Goal: Task Accomplishment & Management: Manage account settings

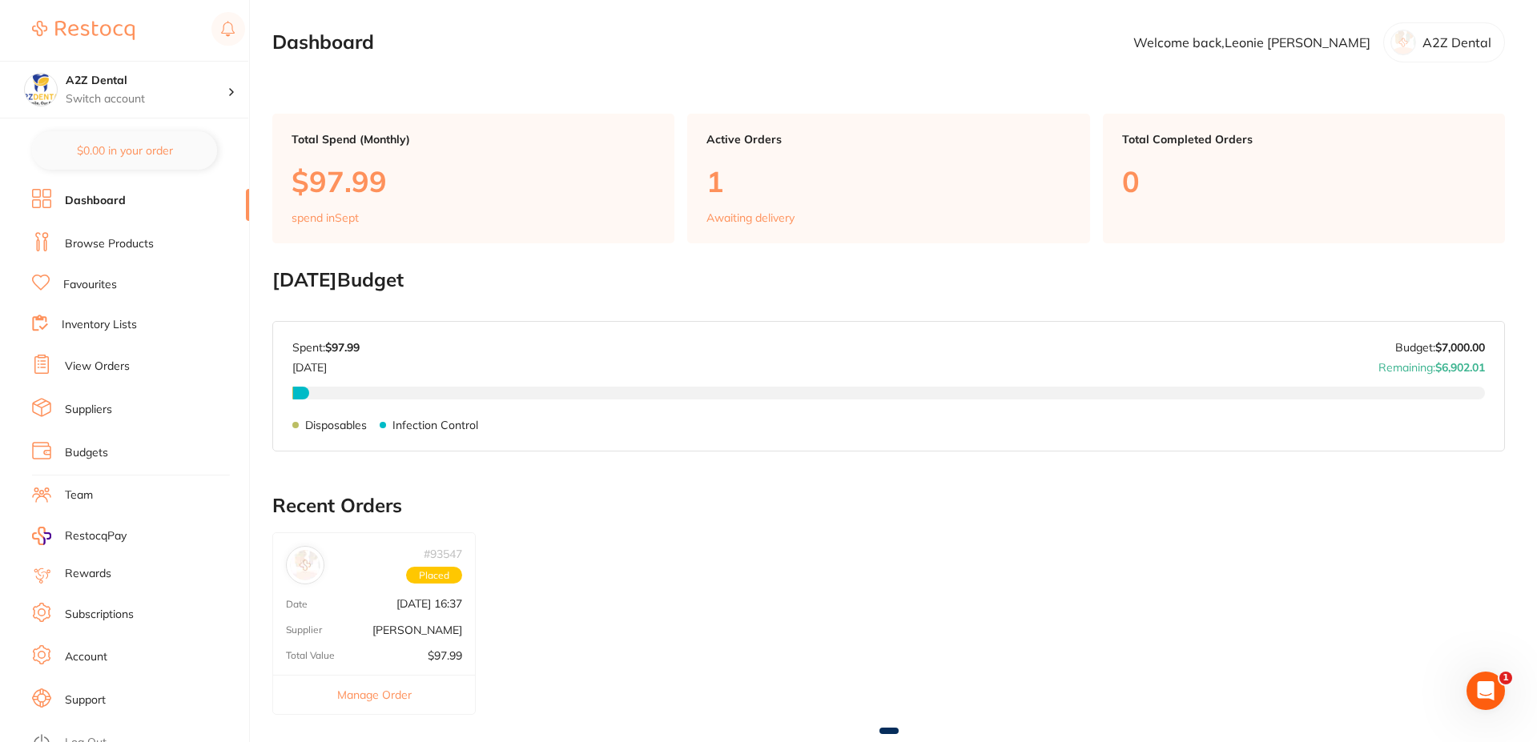
click at [87, 323] on link "Inventory Lists" at bounding box center [99, 325] width 75 height 16
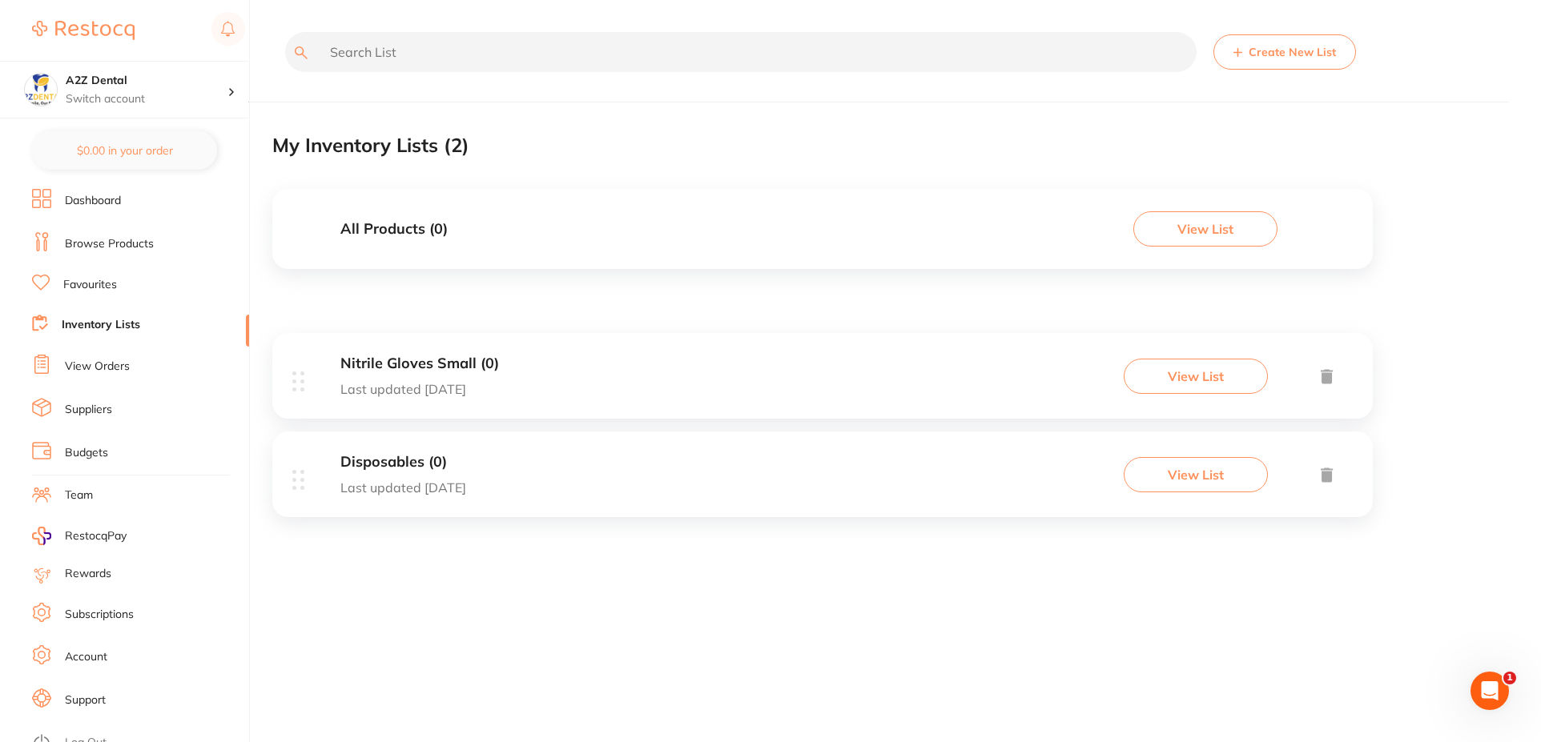
click at [1290, 54] on button "Create New List" at bounding box center [1284, 51] width 143 height 35
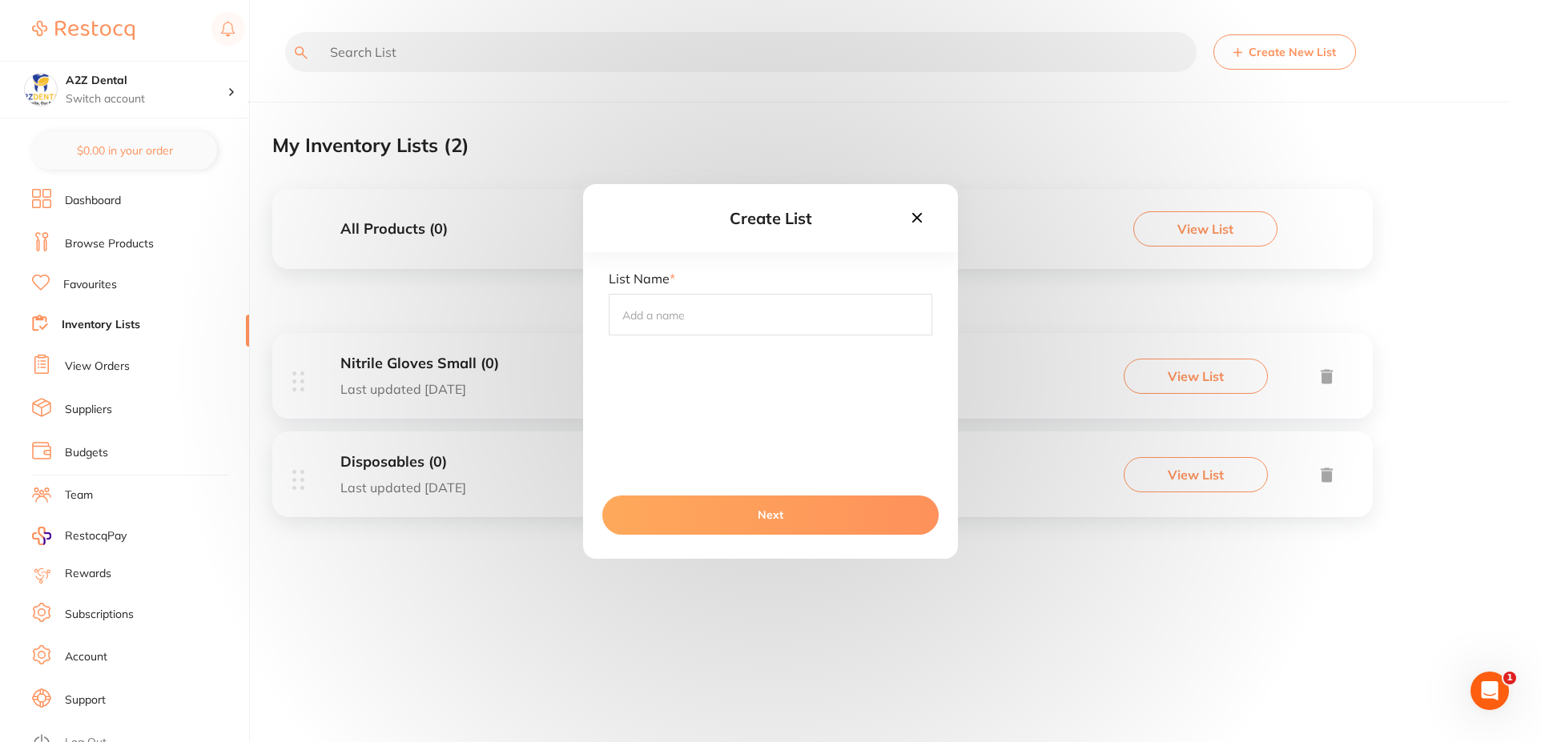
click at [661, 326] on input "text" at bounding box center [770, 315] width 323 height 42
type input "Bibs"
click at [753, 521] on button "Next" at bounding box center [770, 515] width 336 height 38
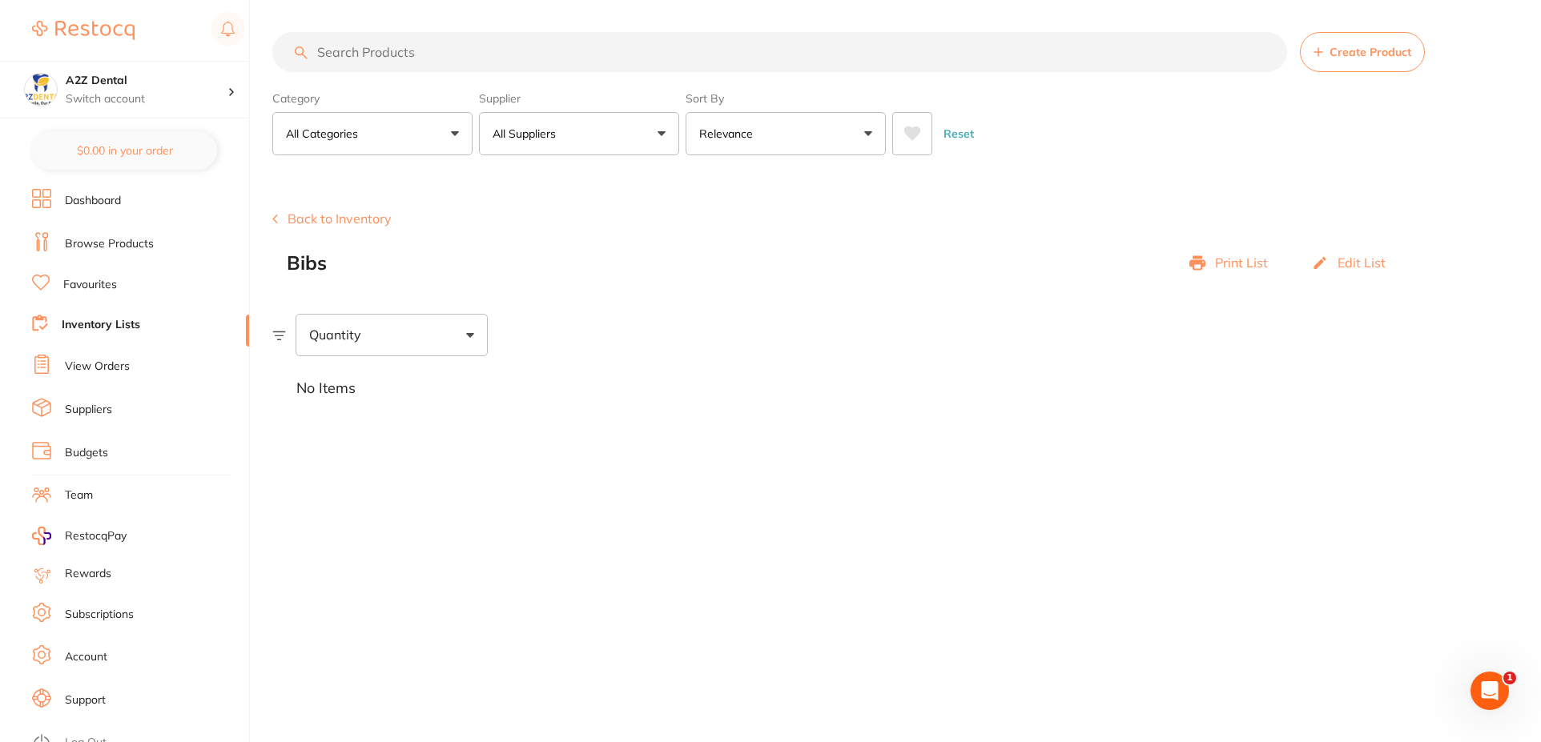
click at [456, 134] on button "All Categories" at bounding box center [372, 133] width 200 height 43
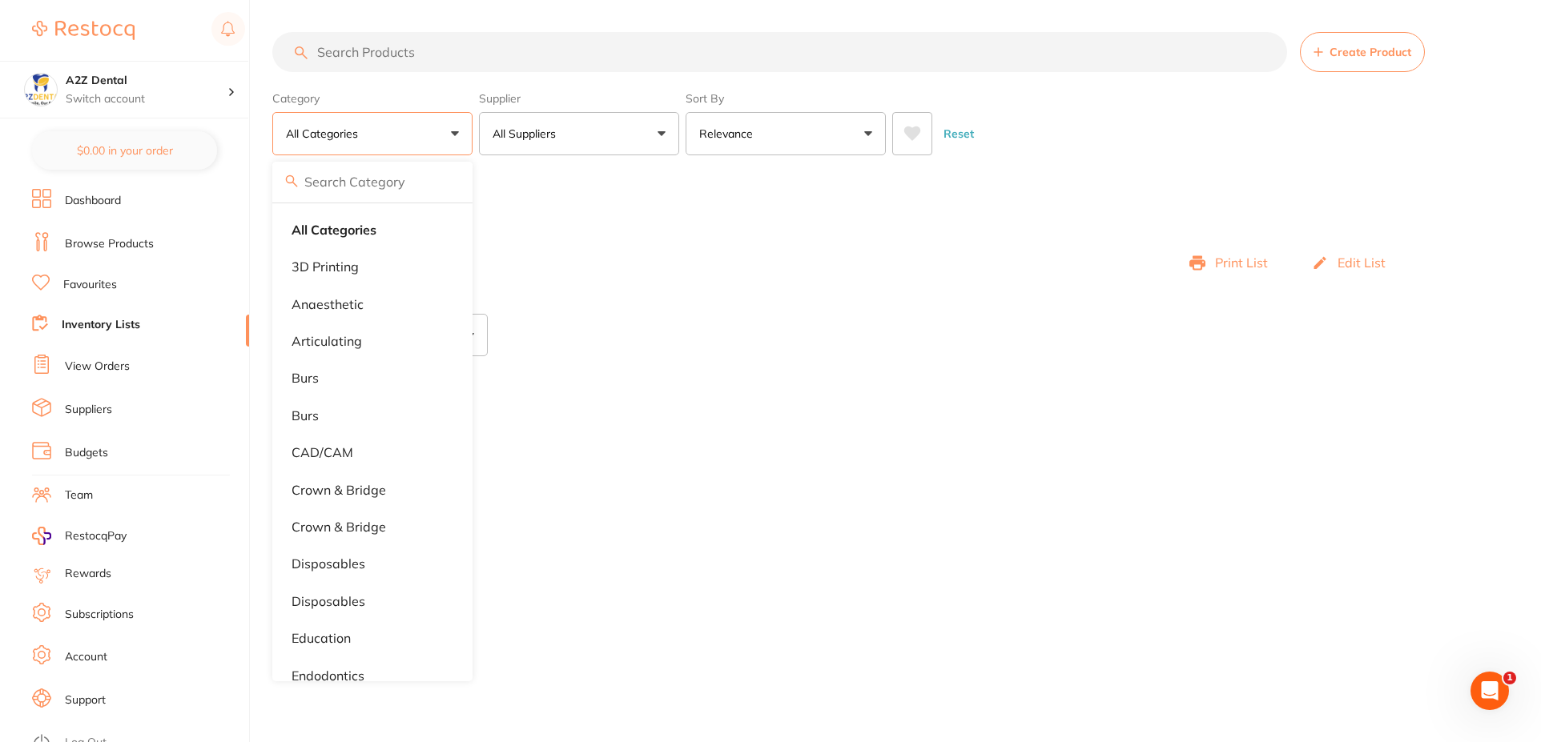
click at [780, 416] on div "No Items" at bounding box center [906, 388] width 1268 height 65
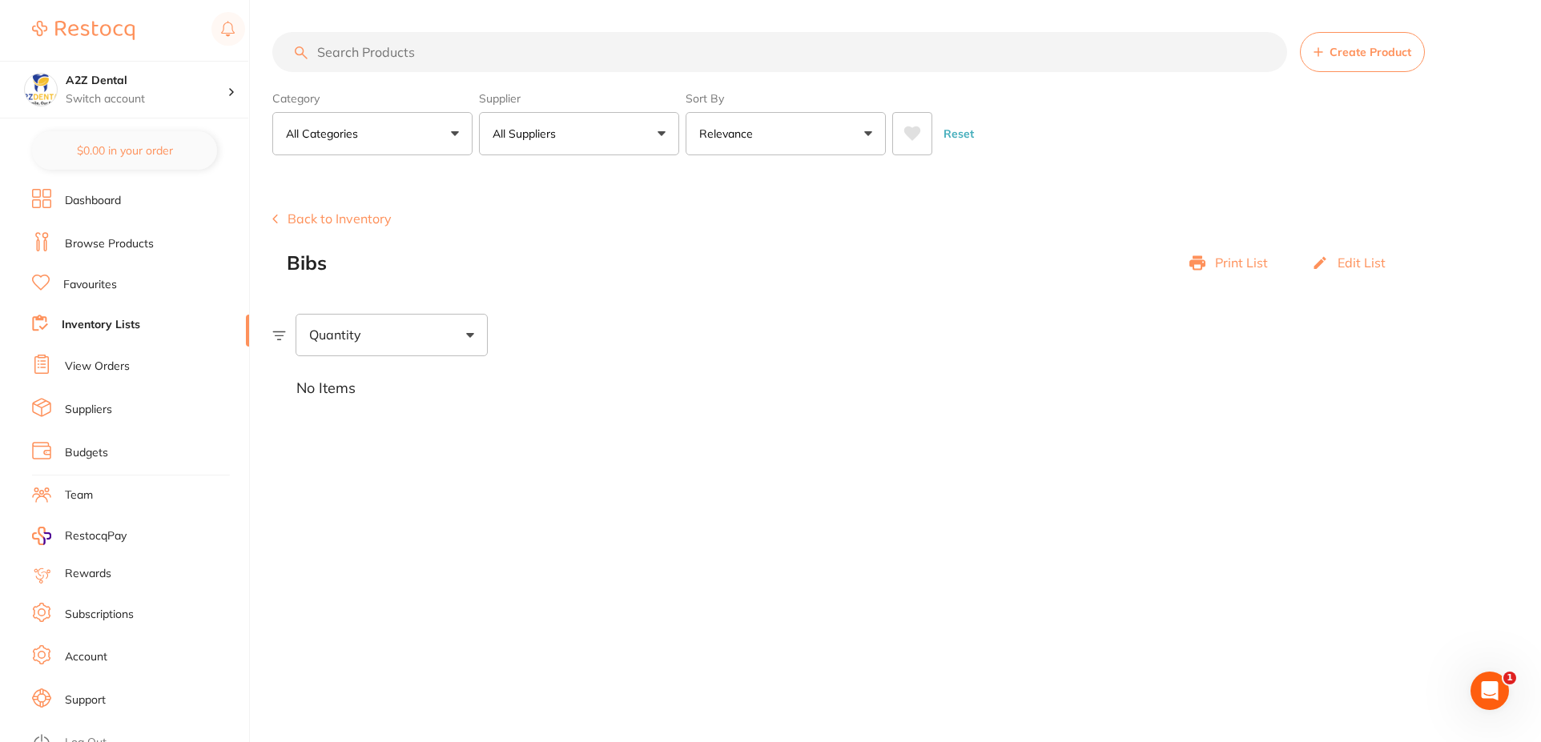
click at [451, 132] on button "All Categories" at bounding box center [372, 133] width 200 height 43
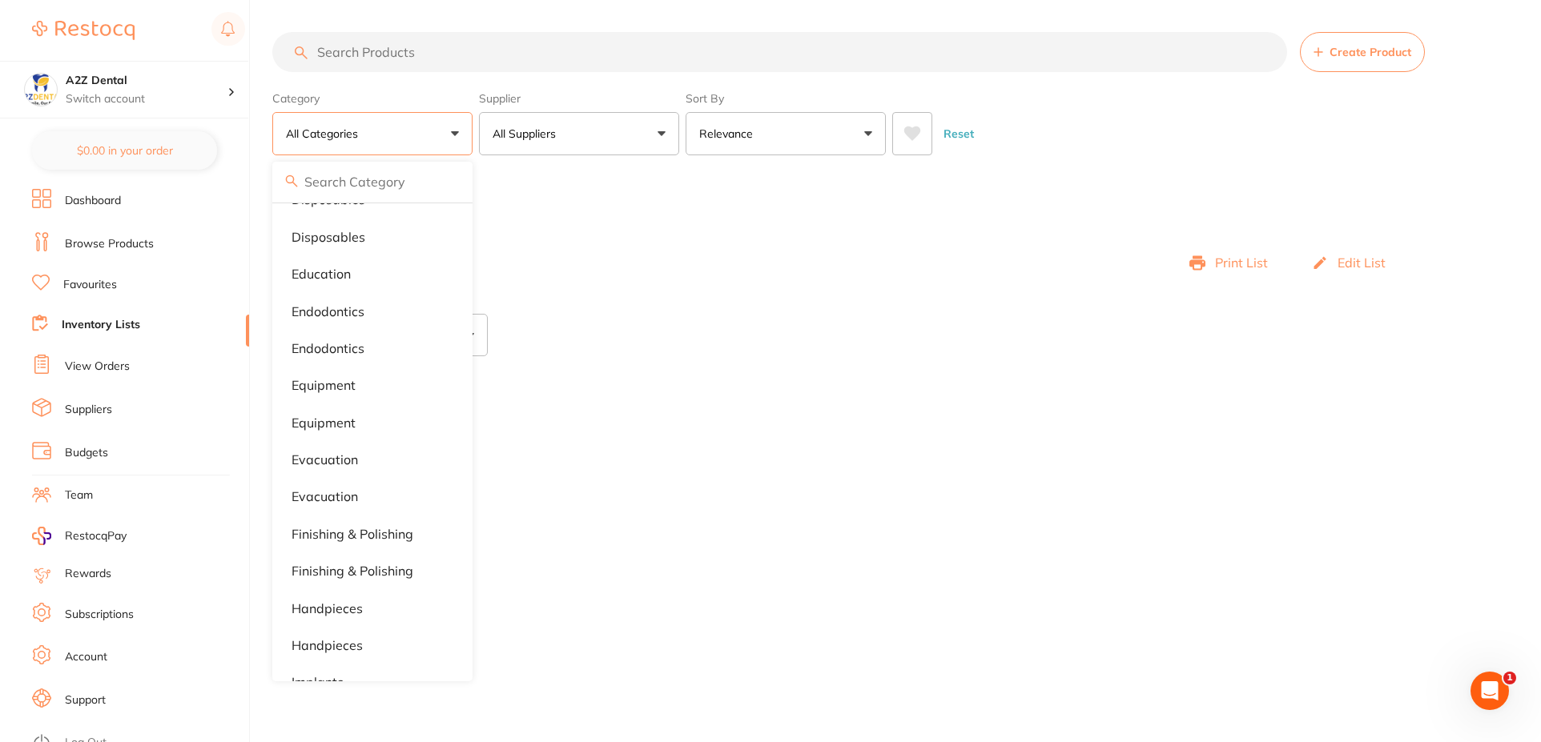
scroll to position [284, 0]
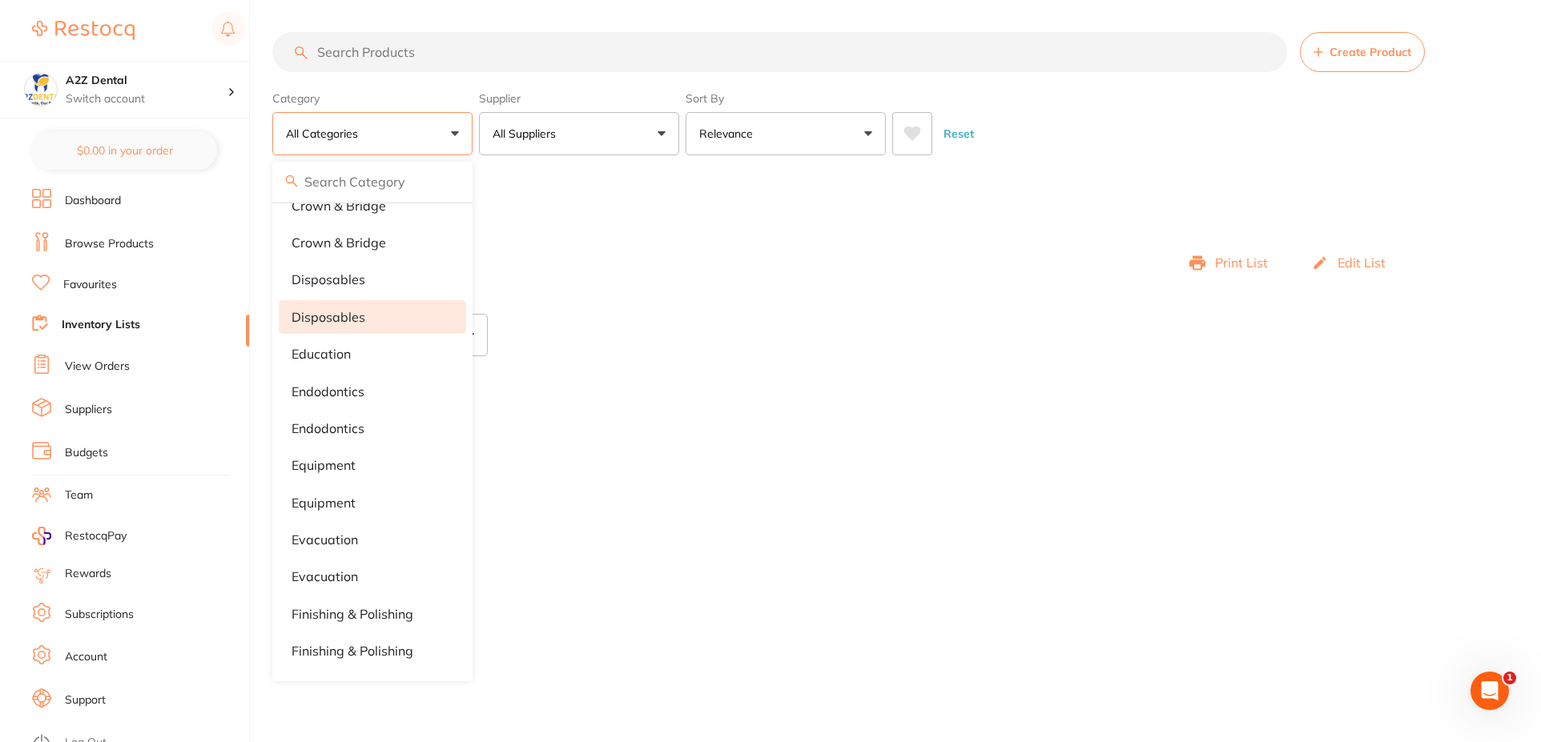
click at [346, 323] on p "Disposables" at bounding box center [328, 317] width 74 height 14
click at [697, 380] on div "No Items" at bounding box center [906, 388] width 1268 height 65
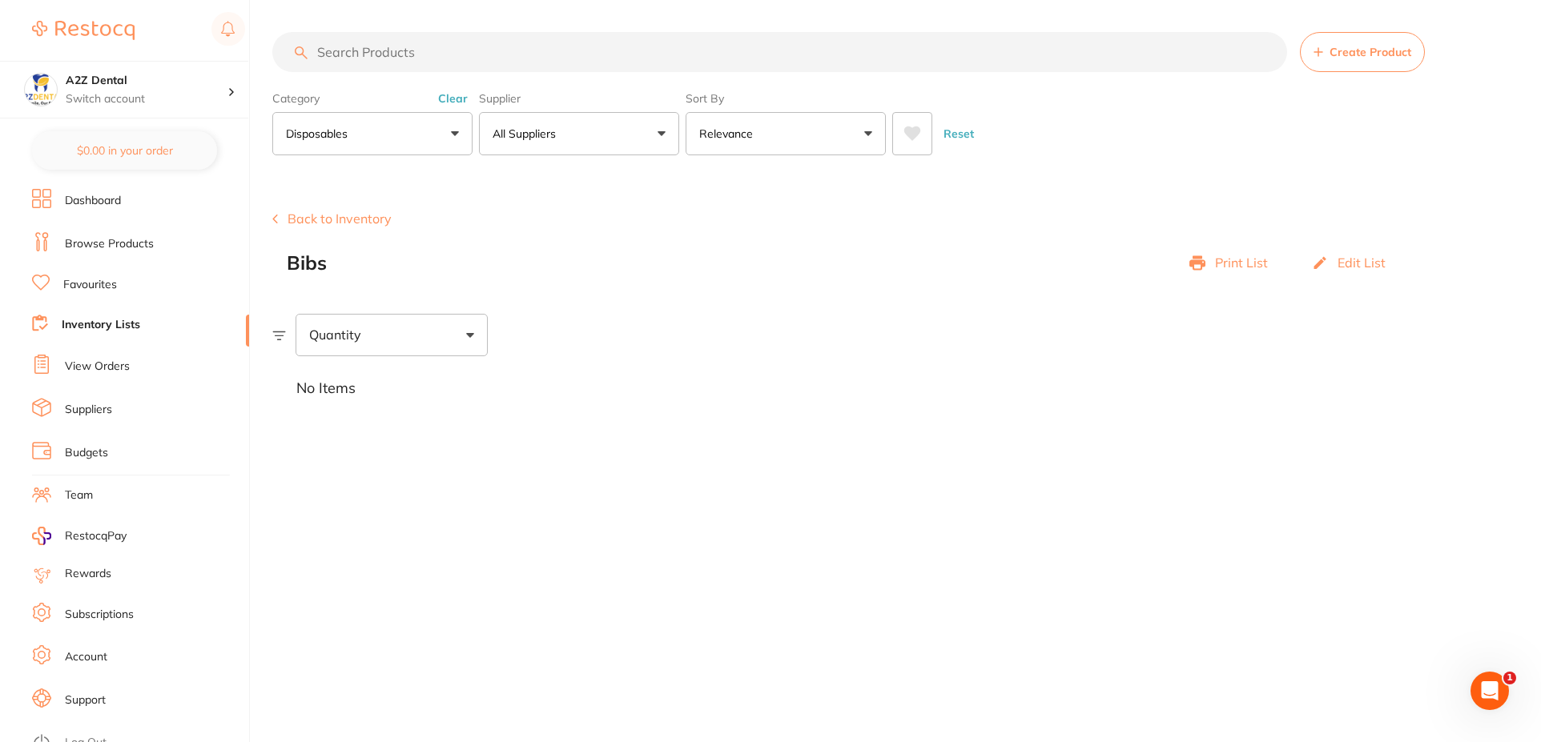
click at [472, 336] on span at bounding box center [470, 335] width 8 height 5
click at [282, 337] on icon at bounding box center [279, 336] width 14 height 10
click at [471, 336] on span at bounding box center [470, 335] width 8 height 5
click at [325, 388] on input "Below min limit" at bounding box center [319, 386] width 14 height 14
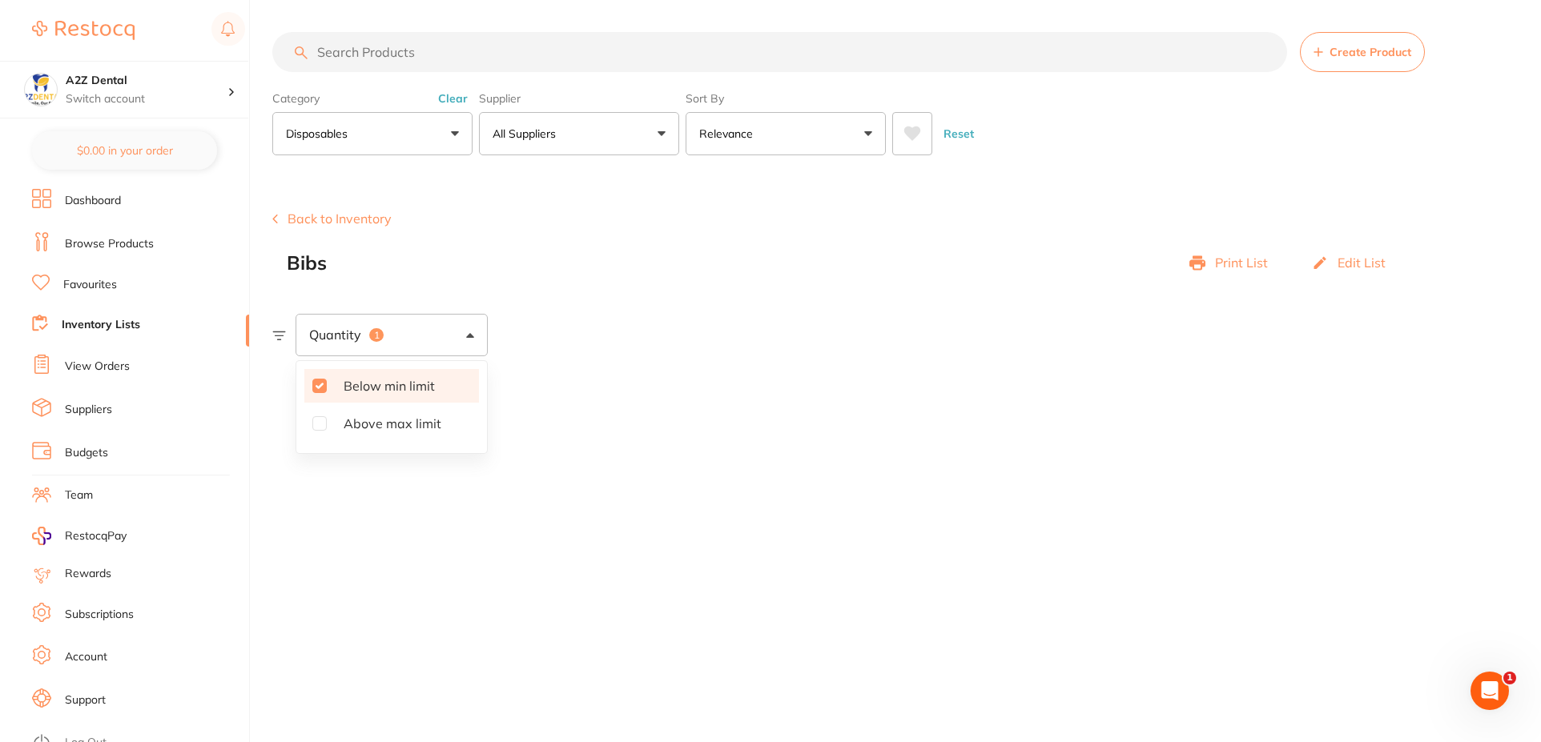
click at [318, 385] on input "Below min limit" at bounding box center [319, 386] width 14 height 14
checkbox input "false"
click at [608, 455] on main "Create Product Category Disposables All Categories 3D Printing anaesthetic arti…" at bounding box center [906, 371] width 1268 height 742
click at [472, 333] on span at bounding box center [470, 335] width 8 height 5
click at [323, 427] on input "Above max limit" at bounding box center [319, 423] width 14 height 14
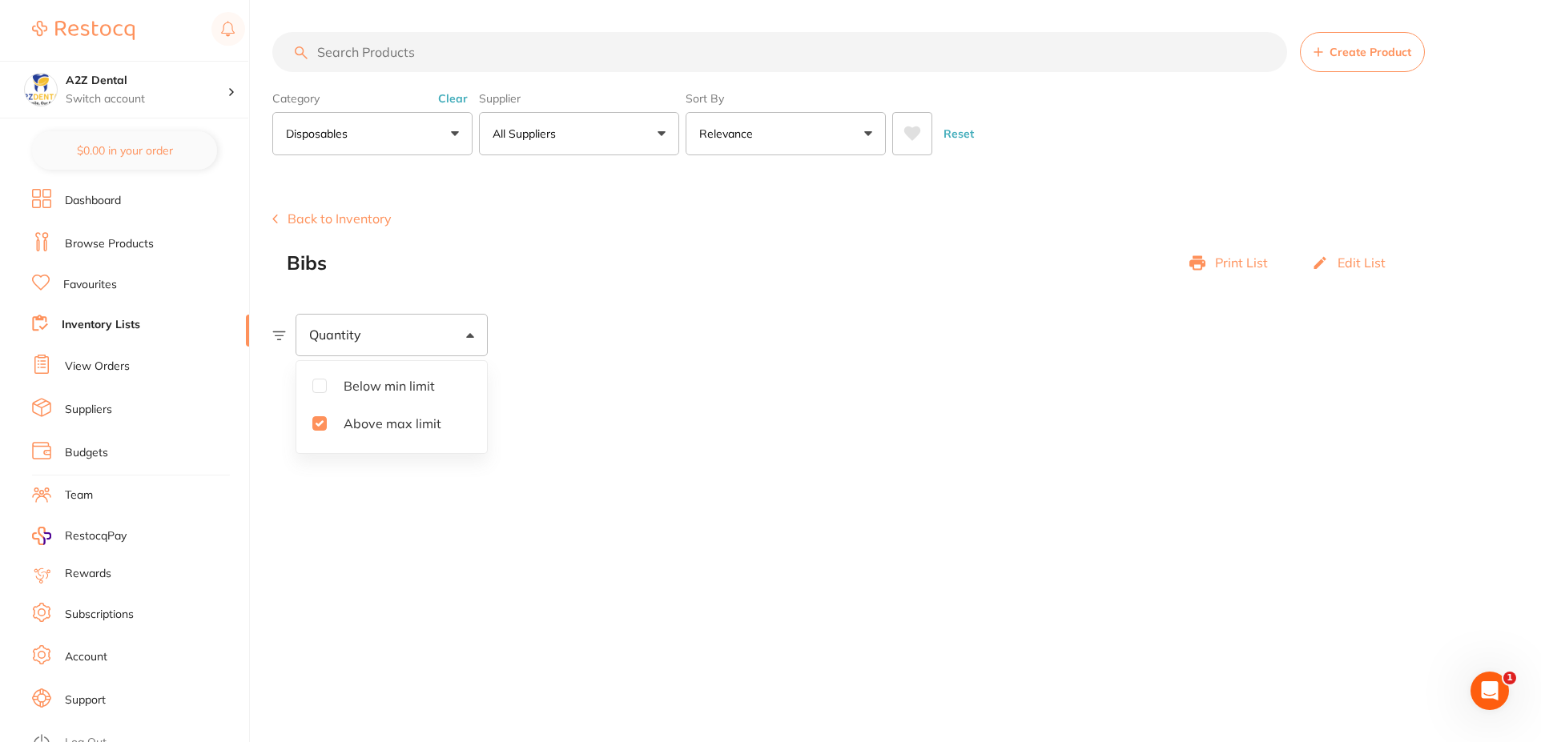
checkbox input "true"
click at [317, 384] on input "Below min limit" at bounding box center [319, 386] width 14 height 14
checkbox input "true"
click at [313, 420] on input "Above max limit" at bounding box center [319, 423] width 14 height 14
checkbox input "false"
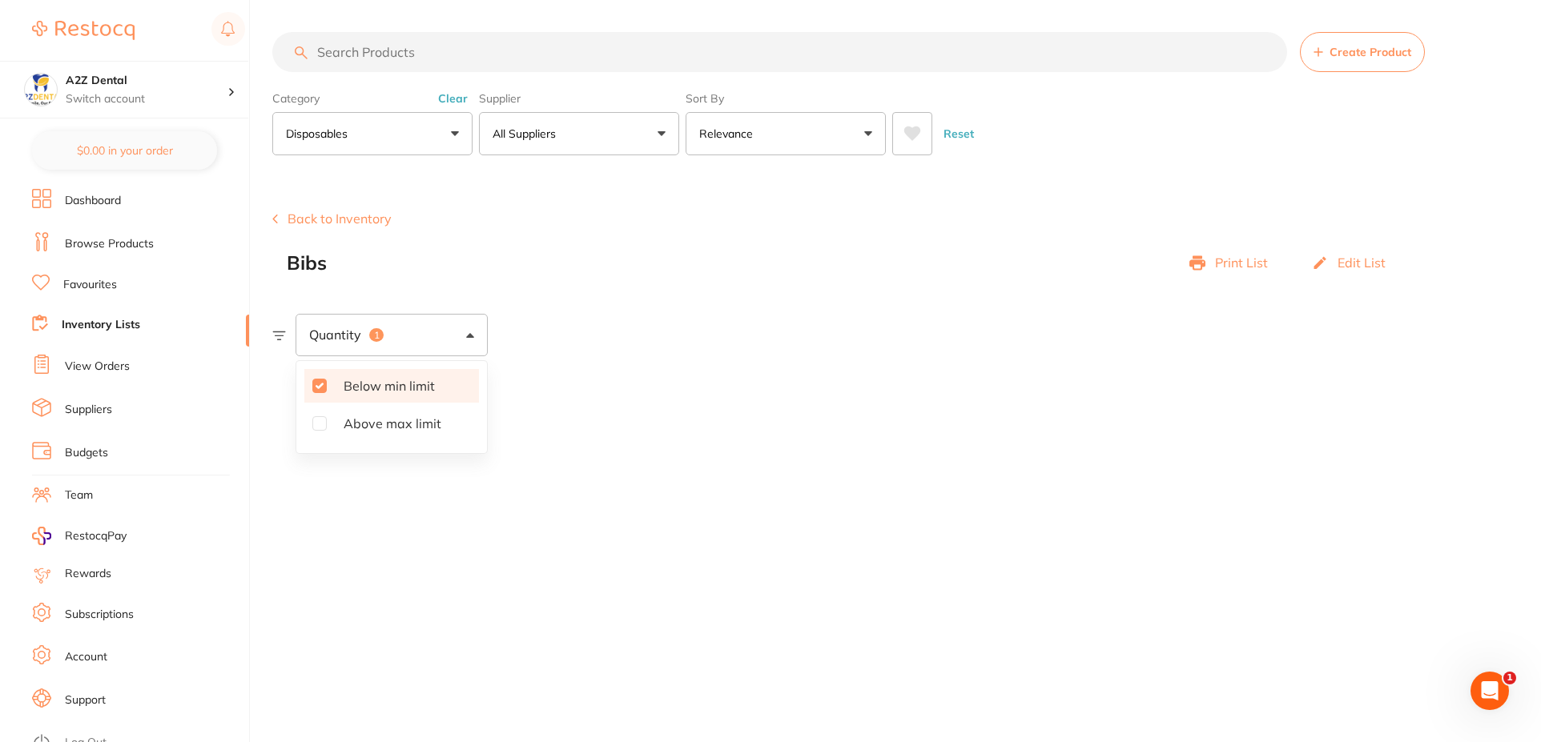
click at [319, 385] on input "Below min limit" at bounding box center [319, 386] width 14 height 14
checkbox input "false"
click at [283, 336] on icon at bounding box center [279, 335] width 13 height 9
click at [466, 335] on span at bounding box center [470, 335] width 8 height 5
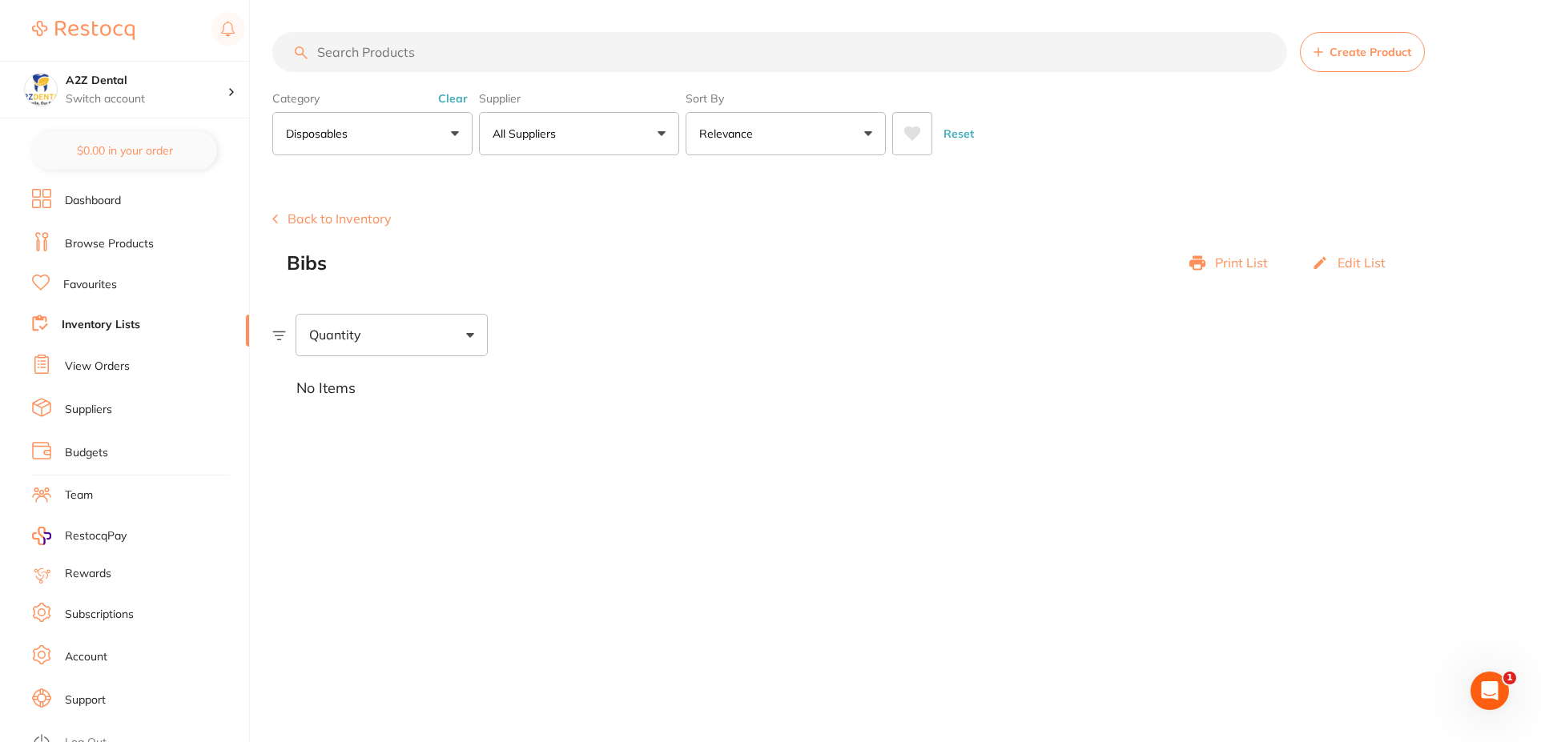
click at [665, 134] on button "All Suppliers" at bounding box center [579, 133] width 200 height 43
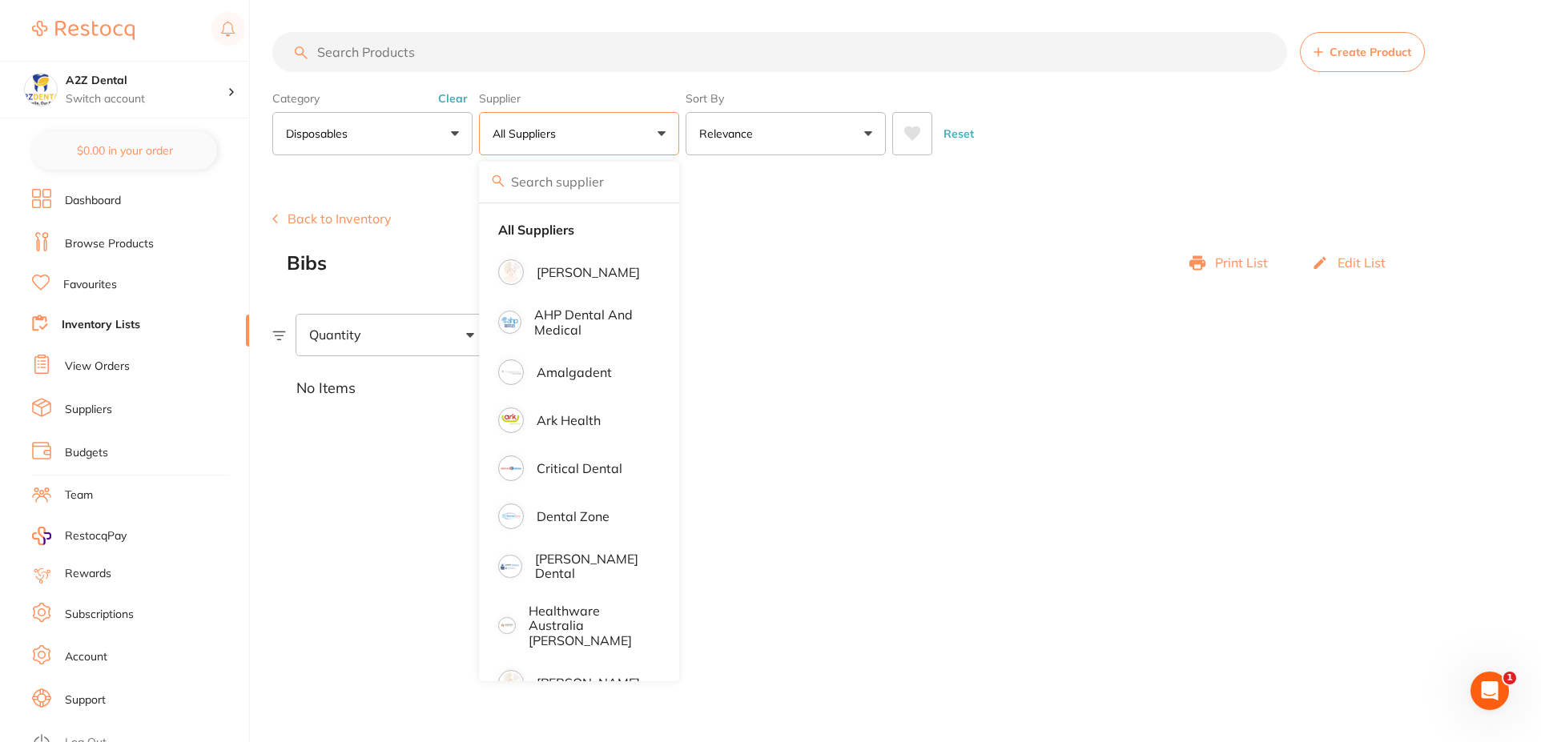
click at [955, 538] on main "Create Product Category Disposables All Categories 3D Printing anaesthetic arti…" at bounding box center [906, 371] width 1268 height 742
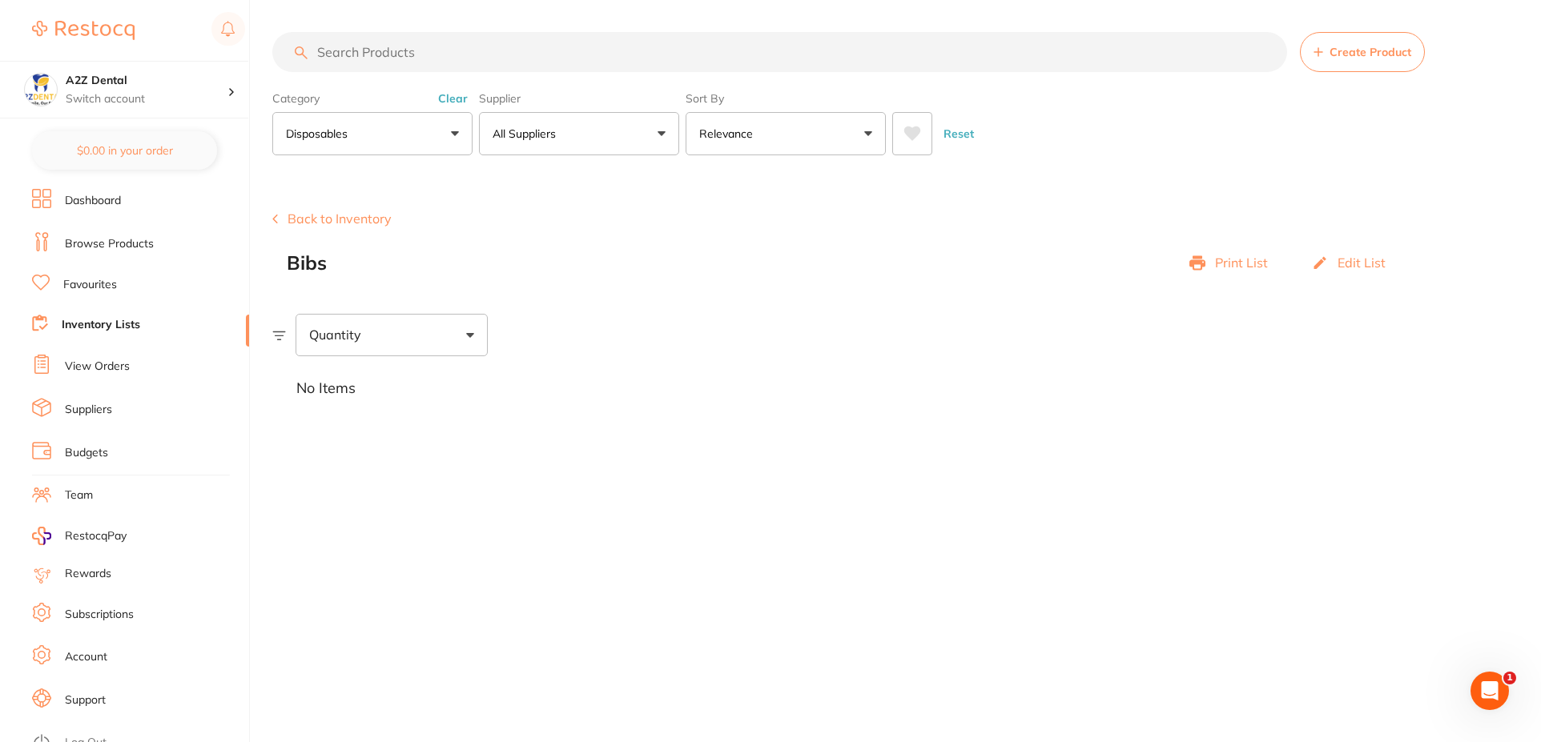
click at [870, 136] on button "Relevance" at bounding box center [785, 133] width 200 height 43
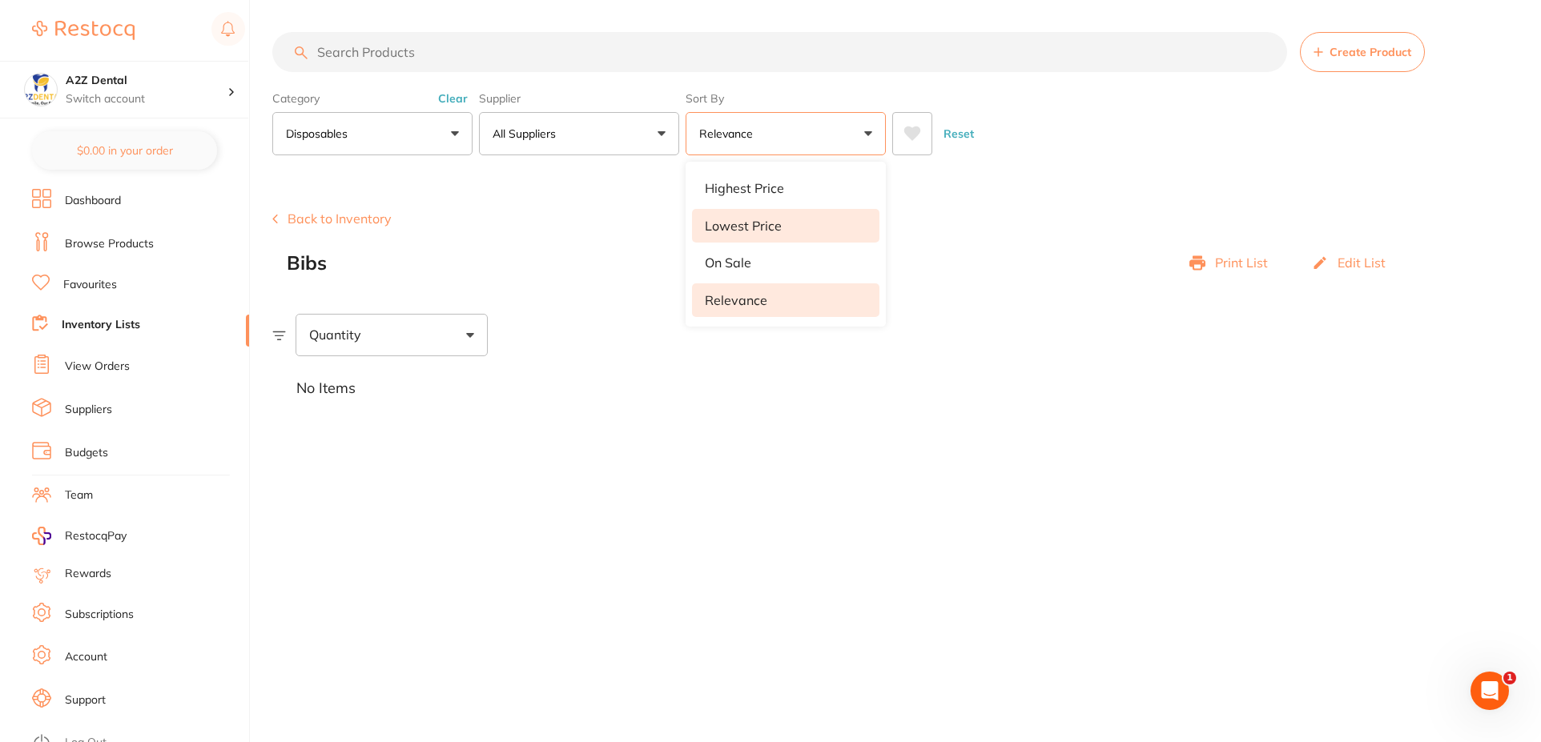
click at [730, 232] on p "Lowest Price" at bounding box center [743, 226] width 77 height 14
click at [658, 133] on button "All Suppliers" at bounding box center [579, 133] width 200 height 43
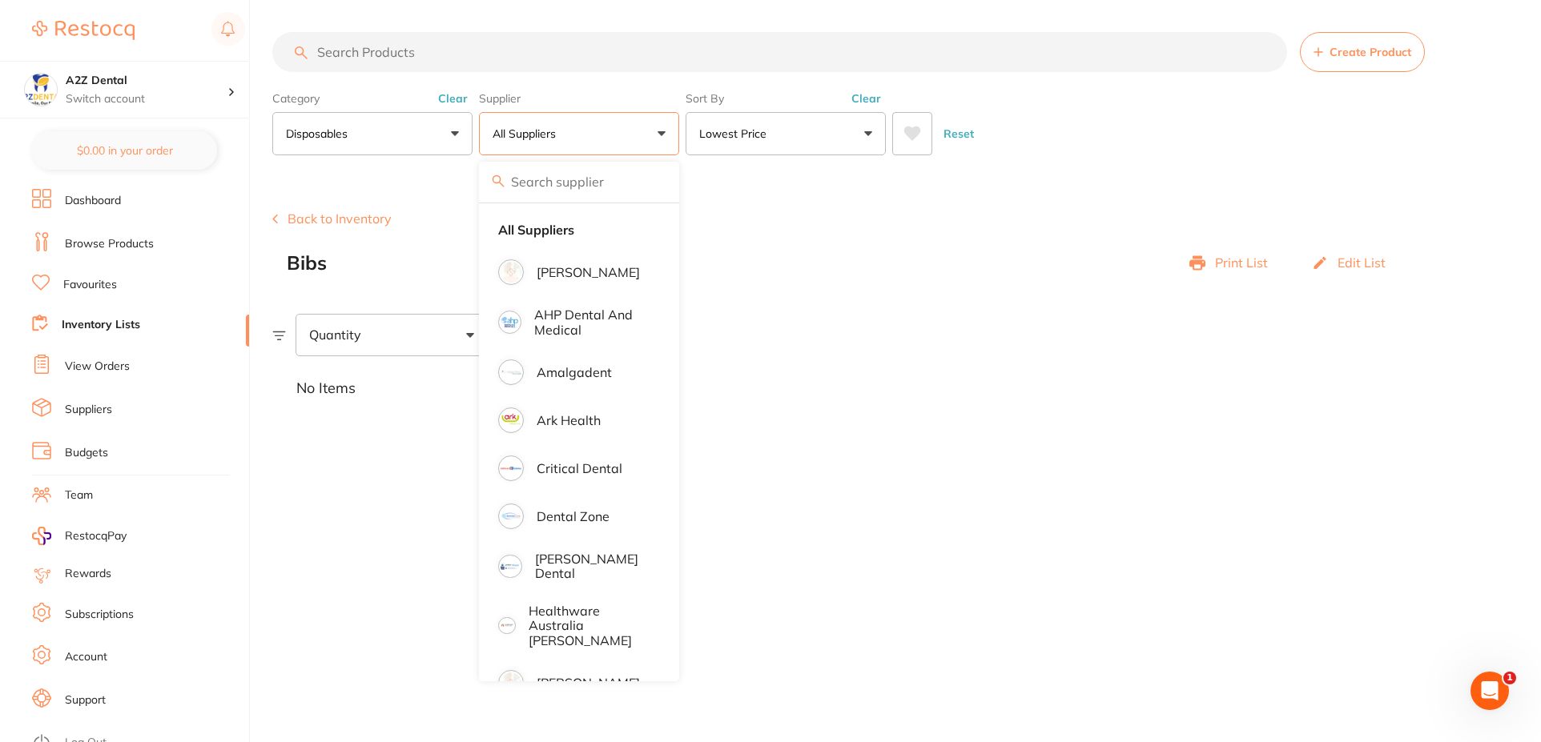
click at [962, 377] on div "No Items" at bounding box center [906, 388] width 1268 height 65
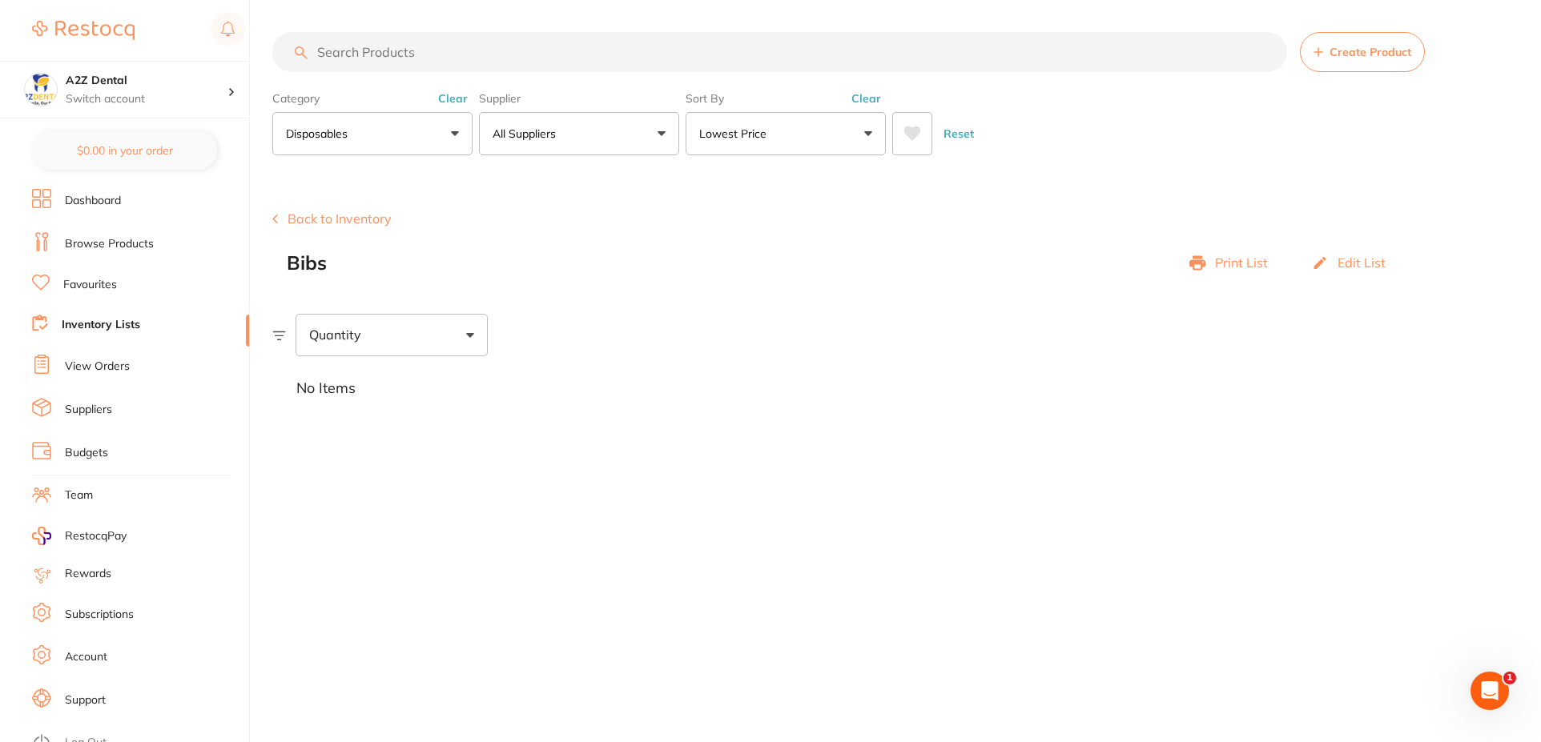
click at [462, 336] on div "Quantity" at bounding box center [391, 335] width 192 height 42
click at [397, 388] on span "Below min limit" at bounding box center [389, 386] width 117 height 34
click at [327, 388] on input "Below min limit" at bounding box center [319, 386] width 14 height 14
checkbox input "true"
click at [279, 336] on icon at bounding box center [279, 336] width 14 height 10
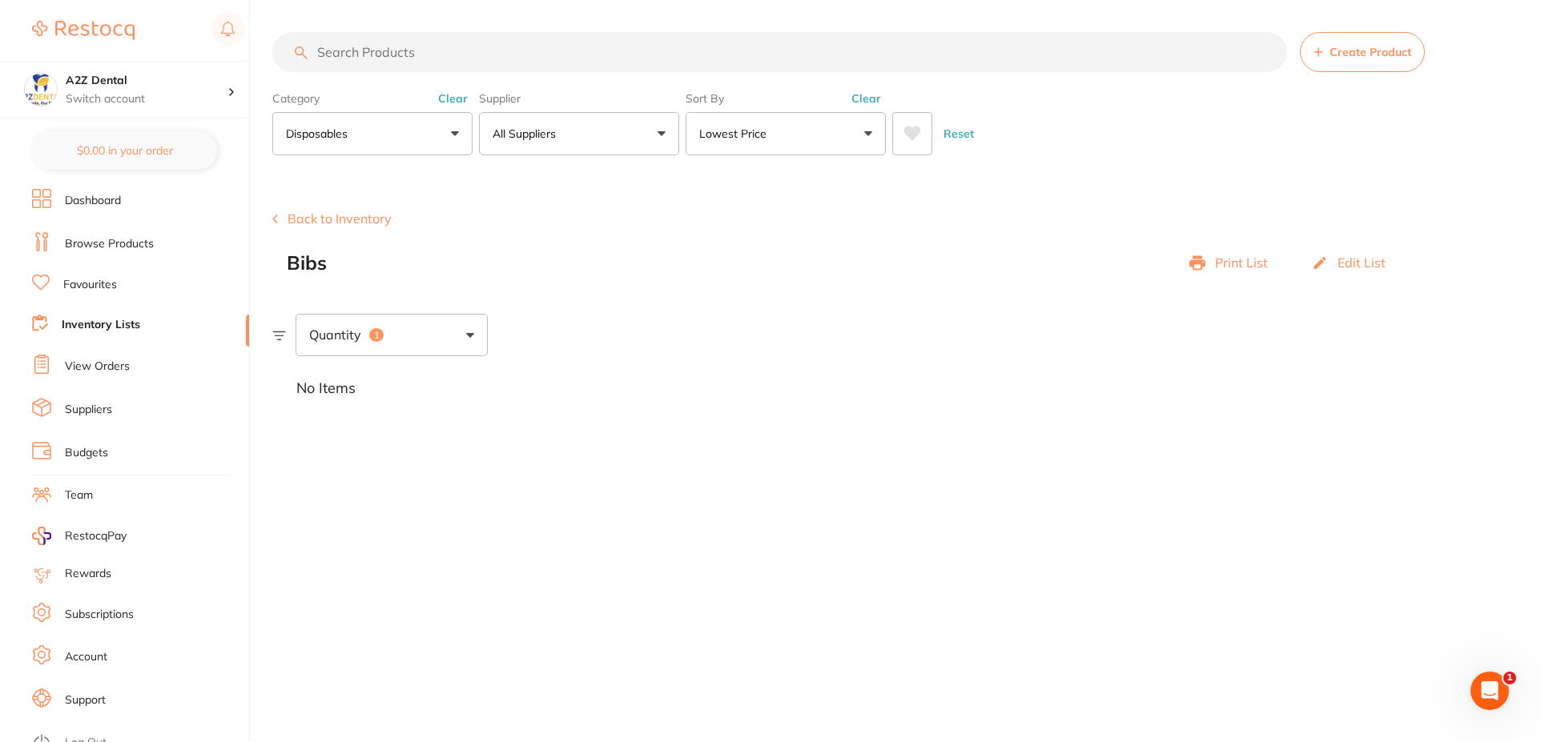
click at [279, 336] on icon at bounding box center [279, 336] width 14 height 10
click at [311, 225] on button "Back to Inventory" at bounding box center [331, 218] width 119 height 14
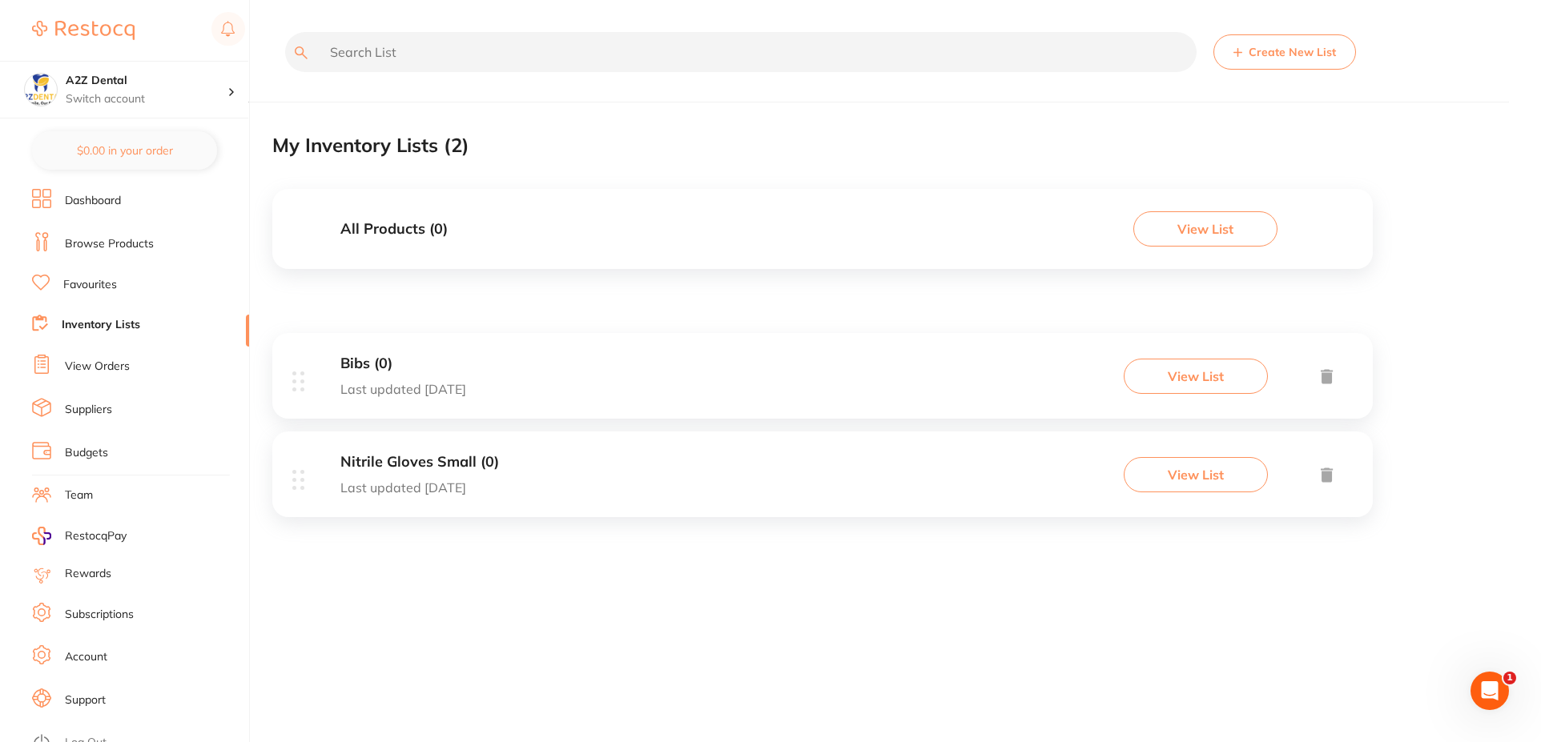
click at [1223, 381] on button "View List" at bounding box center [1195, 376] width 144 height 35
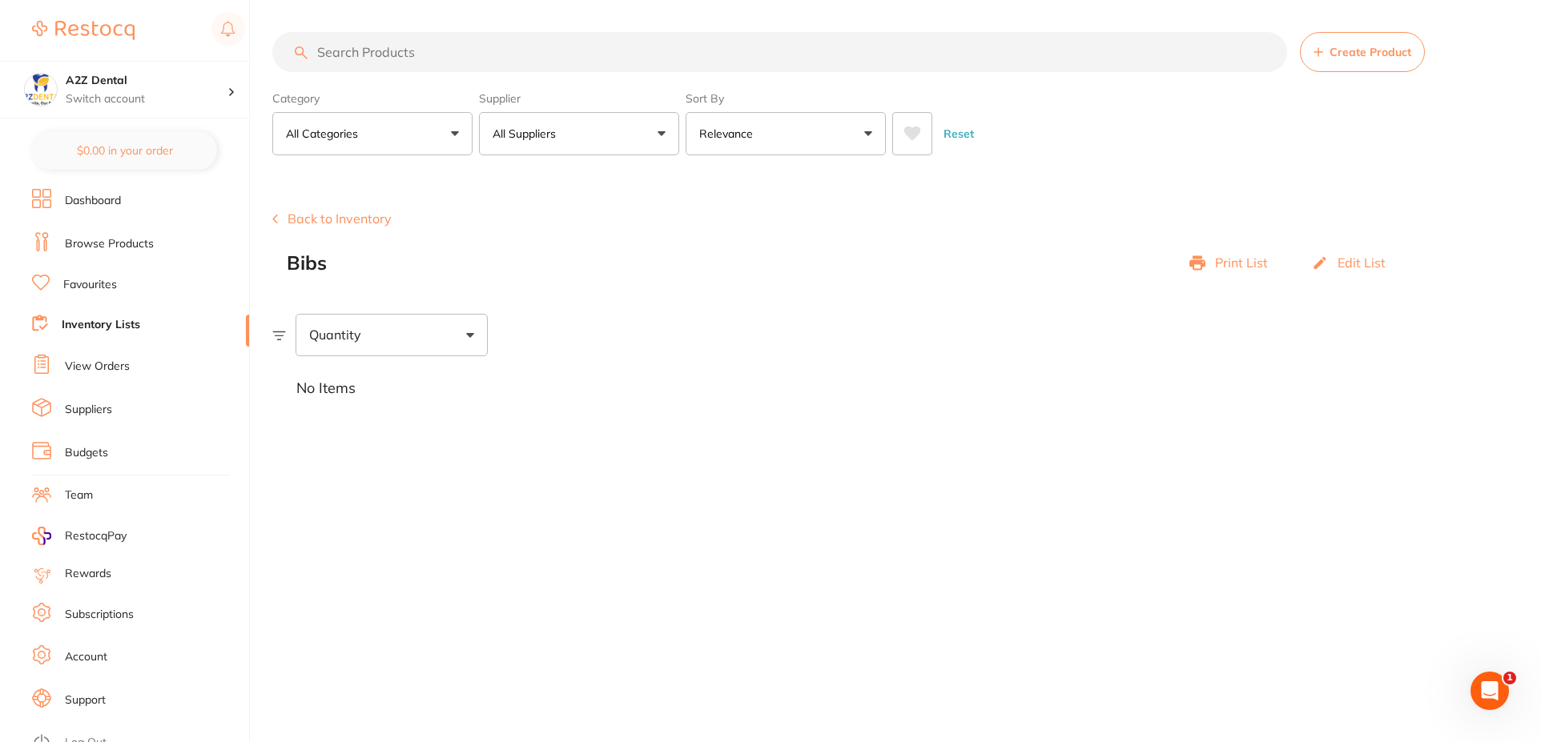
click at [323, 392] on div "No Items" at bounding box center [906, 388] width 1268 height 65
click at [470, 341] on div "Quantity" at bounding box center [391, 335] width 192 height 42
